Goal: Task Accomplishment & Management: Use online tool/utility

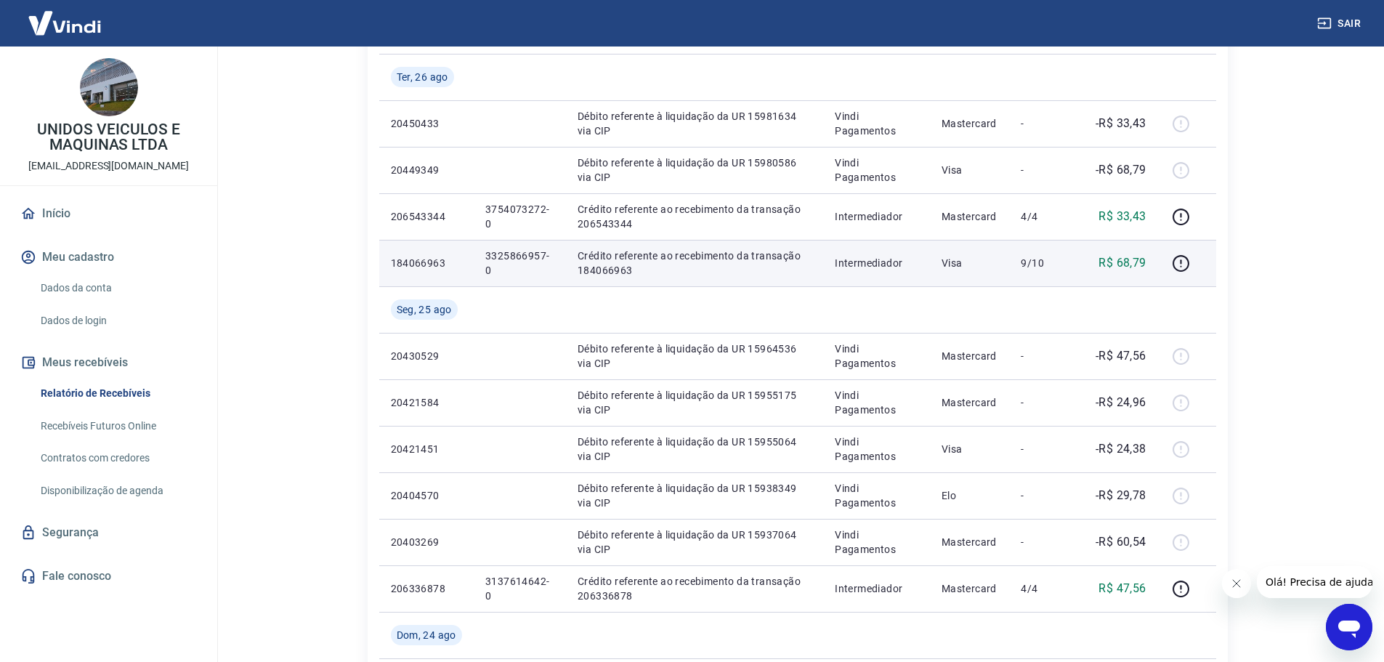
scroll to position [218, 0]
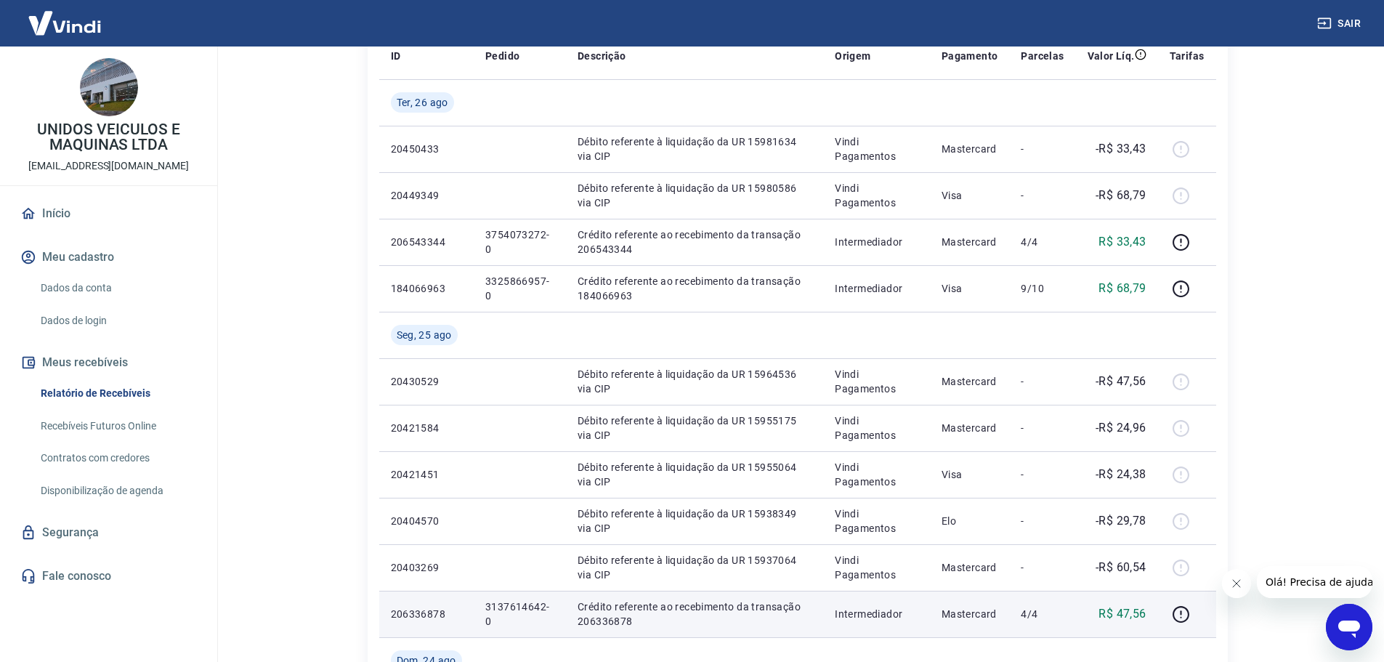
click at [502, 610] on p "3137614642-0" at bounding box center [519, 613] width 69 height 29
copy p "3137614642"
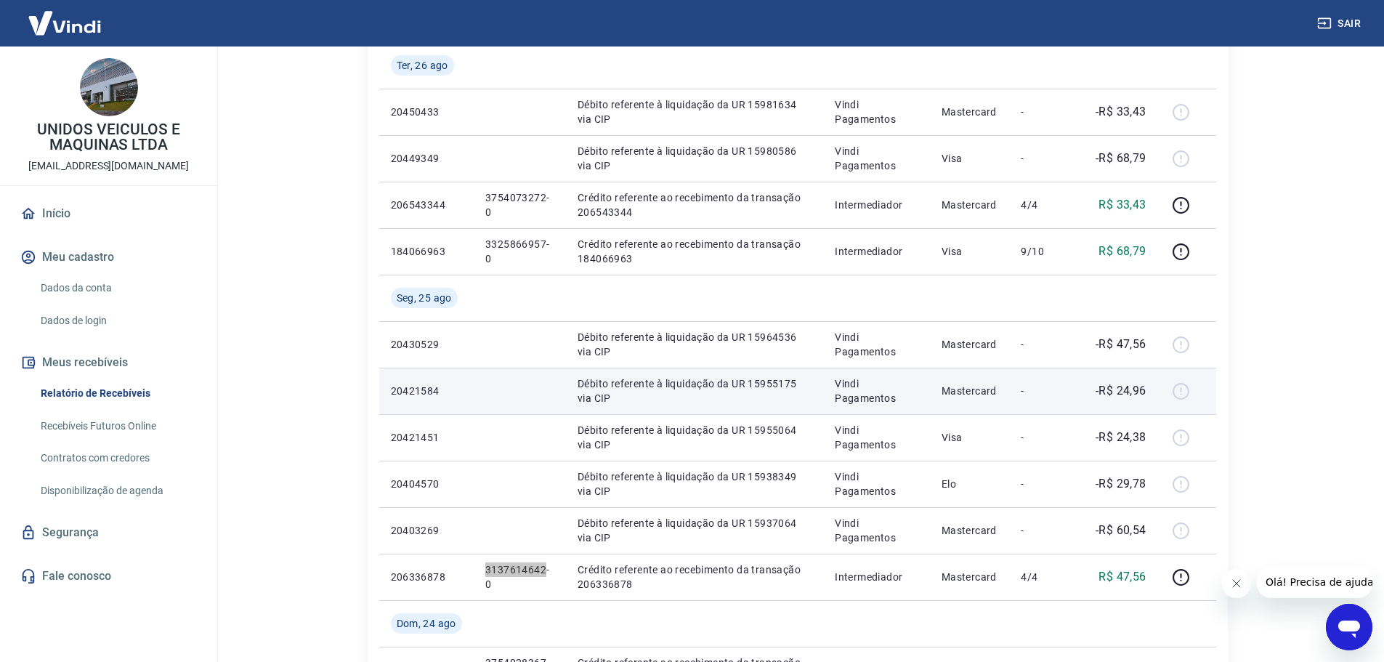
scroll to position [291, 0]
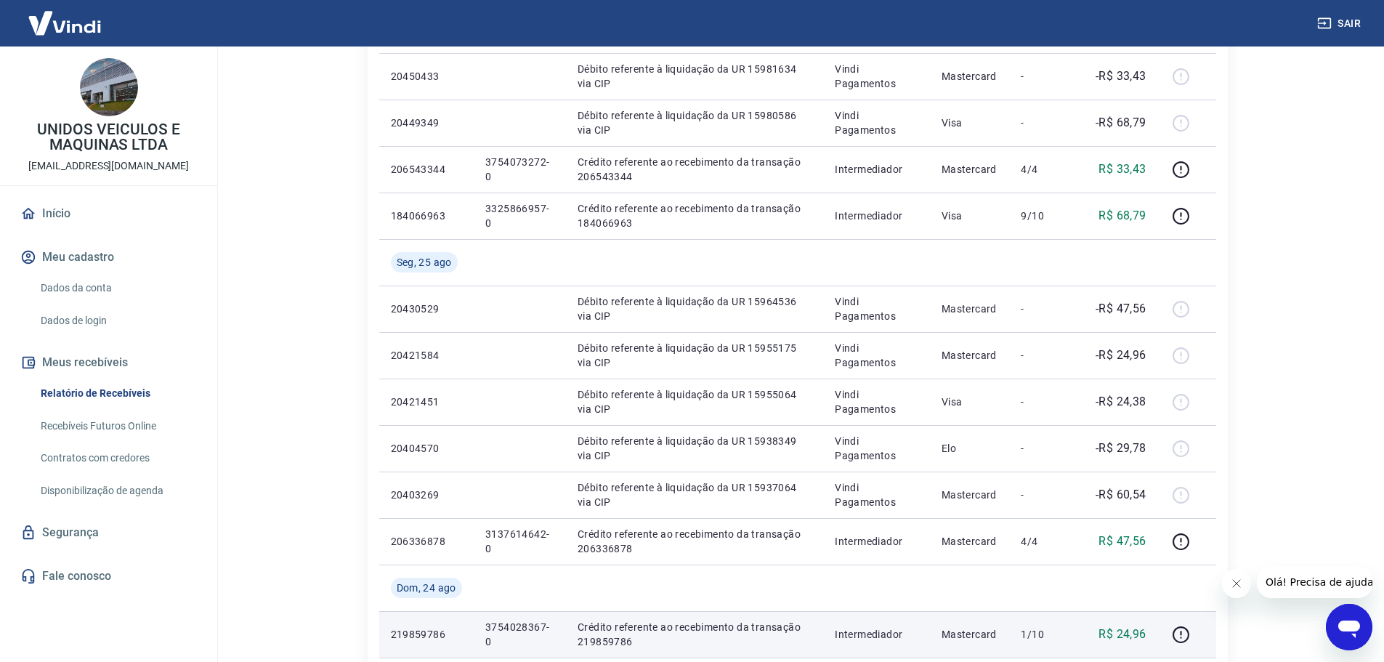
click at [516, 626] on p "3754028367-0" at bounding box center [519, 634] width 69 height 29
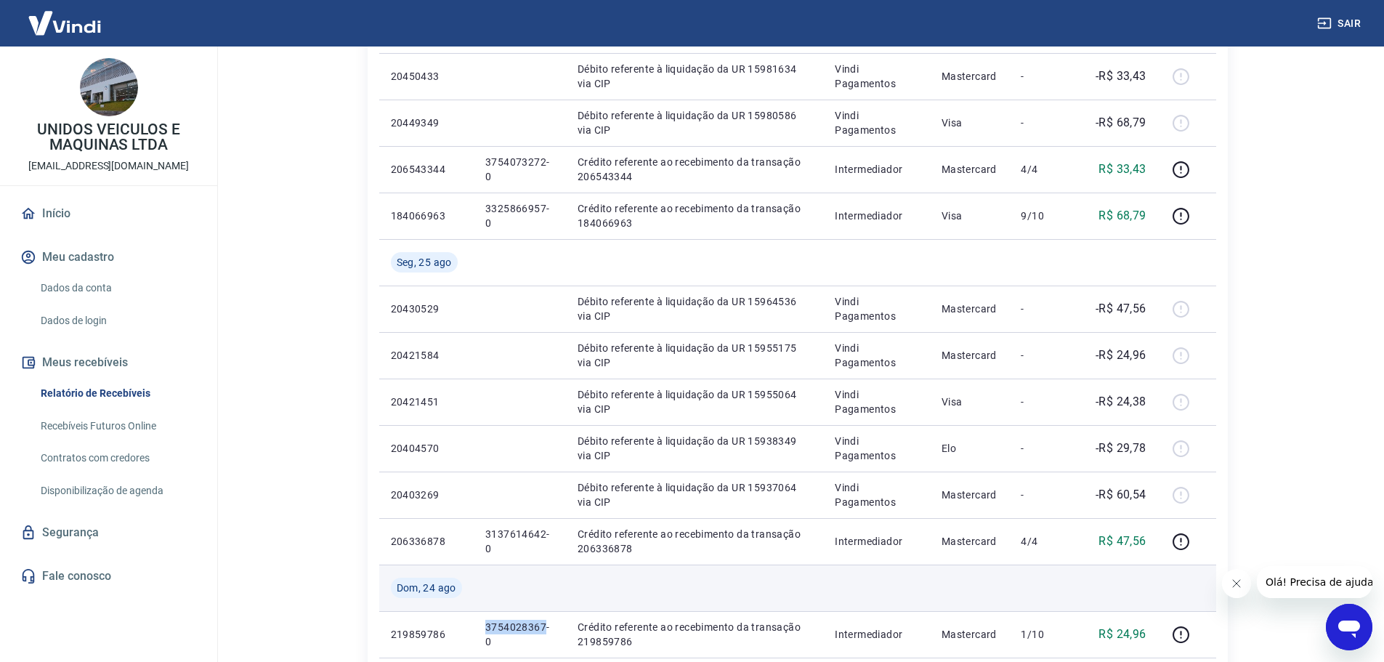
copy p "3754028367"
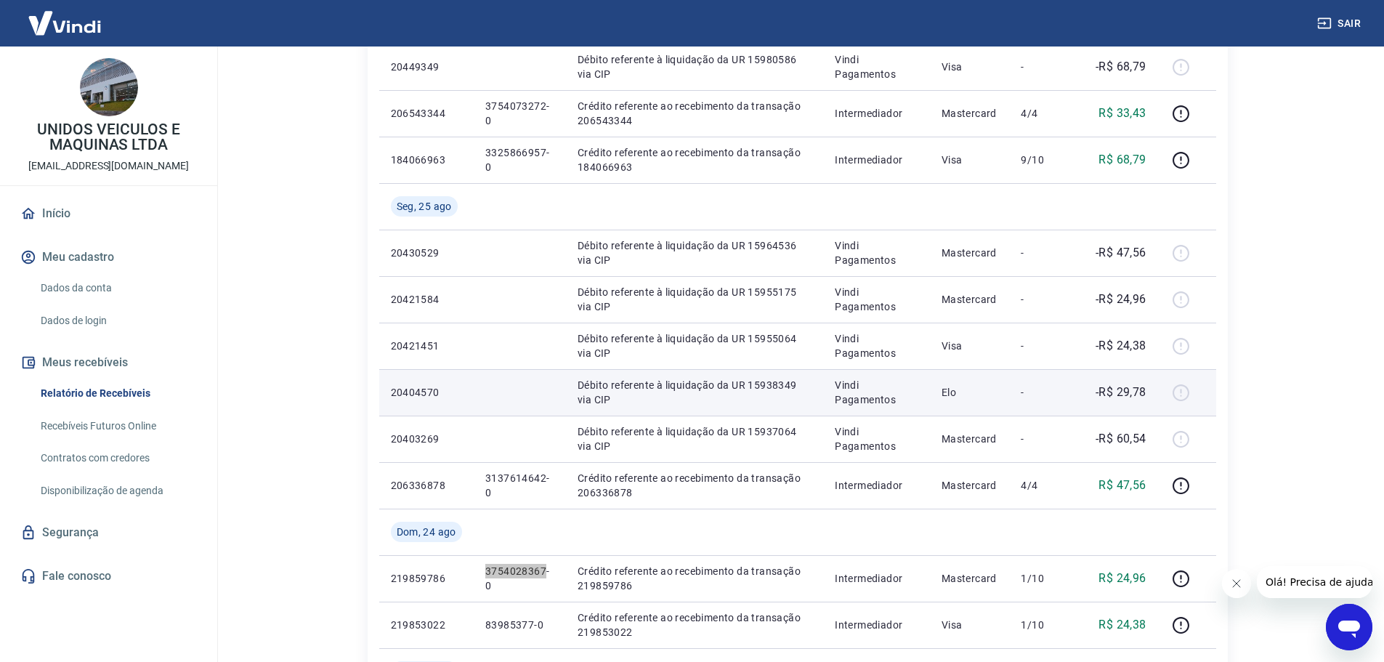
scroll to position [363, 0]
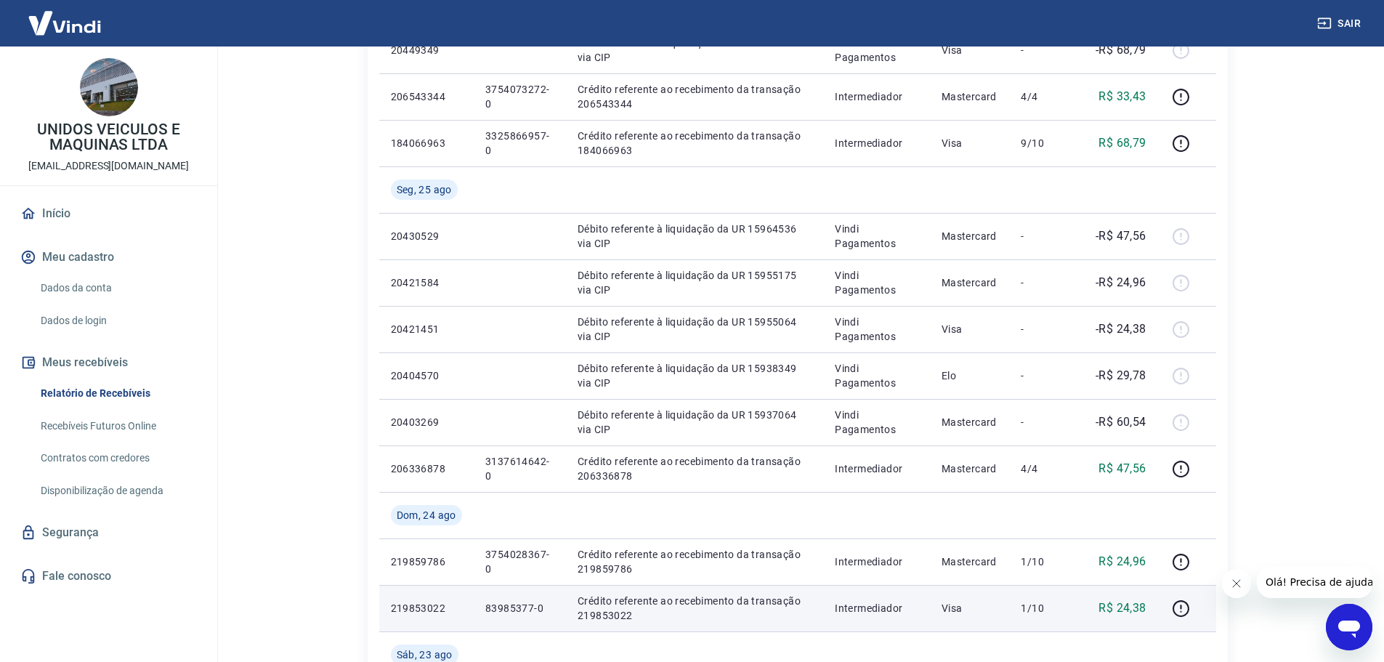
click at [493, 602] on p "83985377-0" at bounding box center [519, 608] width 69 height 15
copy p "83985377"
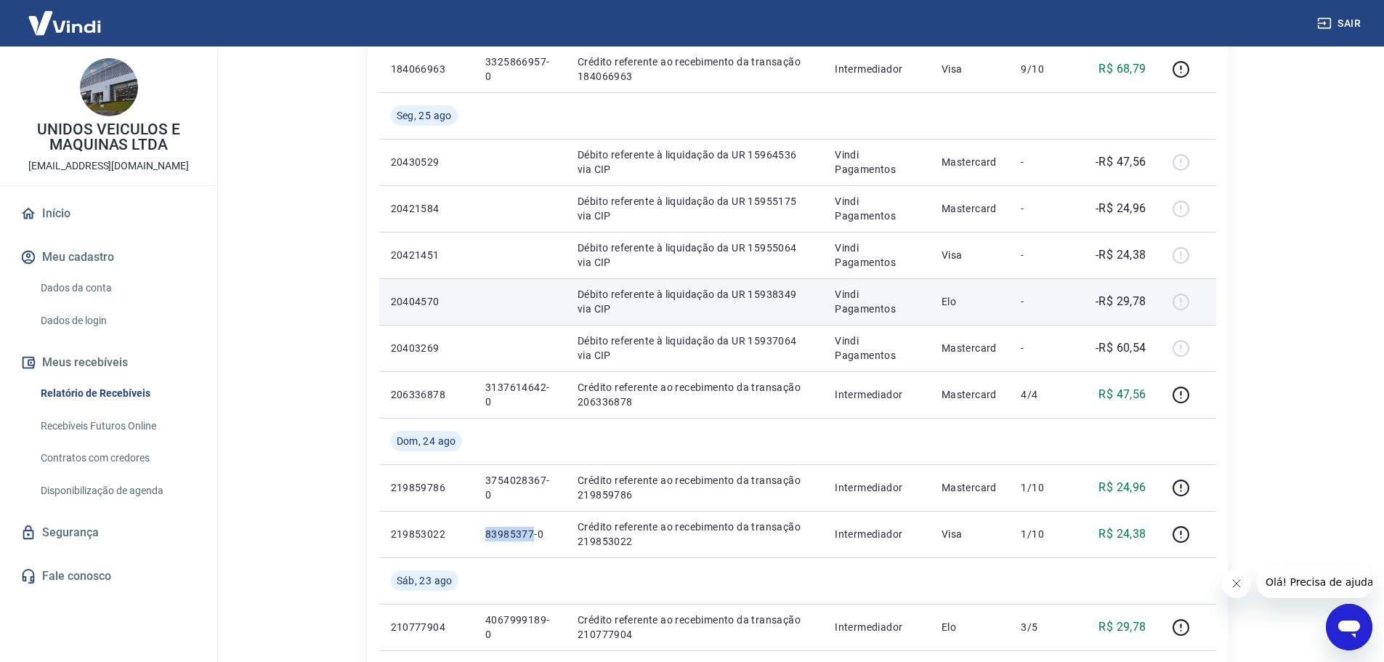
scroll to position [509, 0]
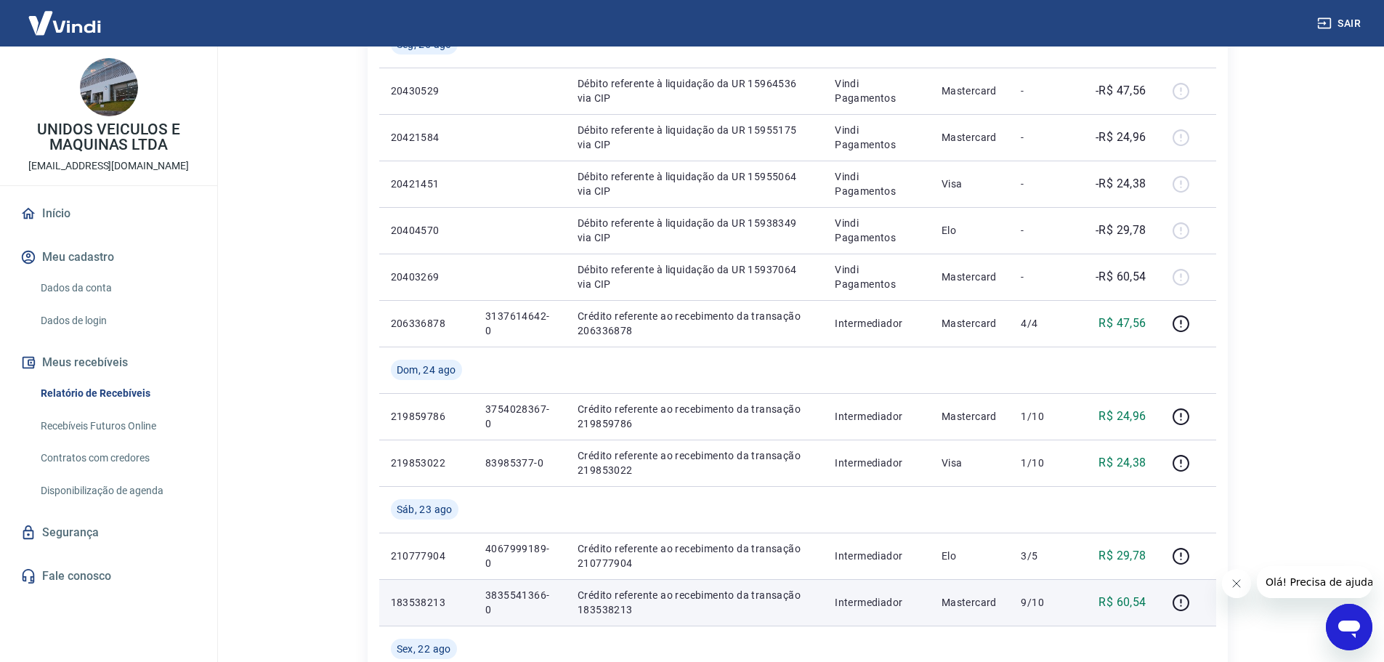
click at [517, 592] on p "3835541366-0" at bounding box center [519, 602] width 69 height 29
copy p "3835541366"
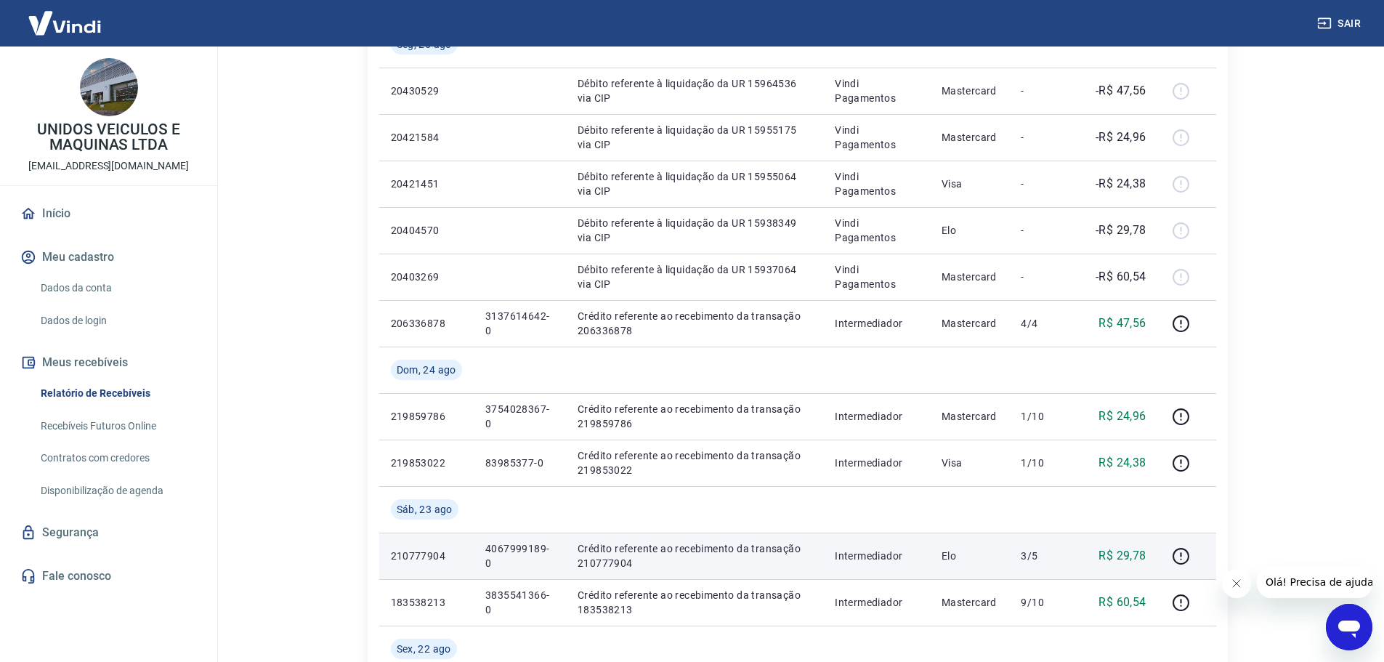
click at [510, 546] on p "4067999189-0" at bounding box center [519, 555] width 69 height 29
copy p "4067999189"
